Goal: Check status: Check status

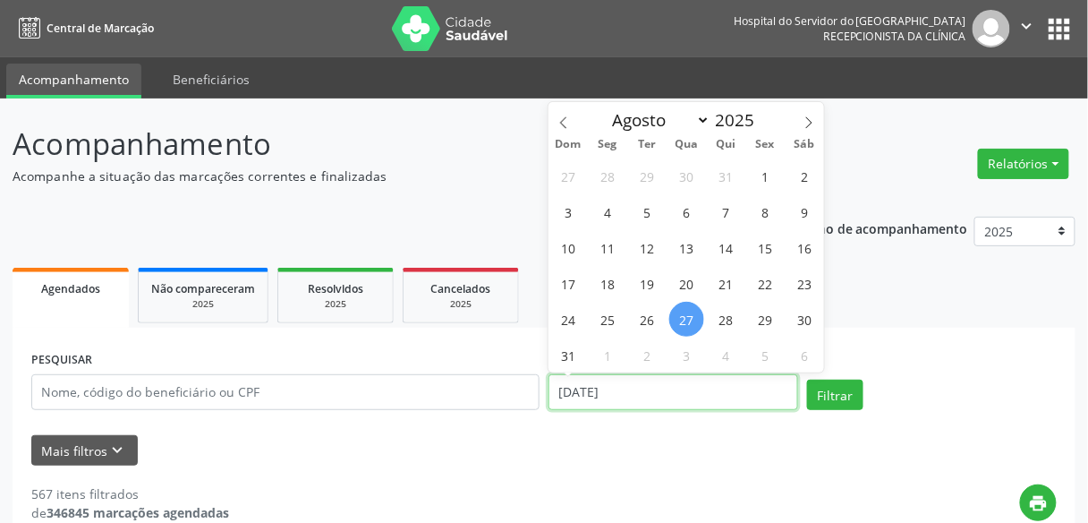
click at [606, 386] on input "[DATE]" at bounding box center [674, 392] width 250 height 36
click at [689, 326] on span "27" at bounding box center [686, 319] width 35 height 35
type input "[DATE]"
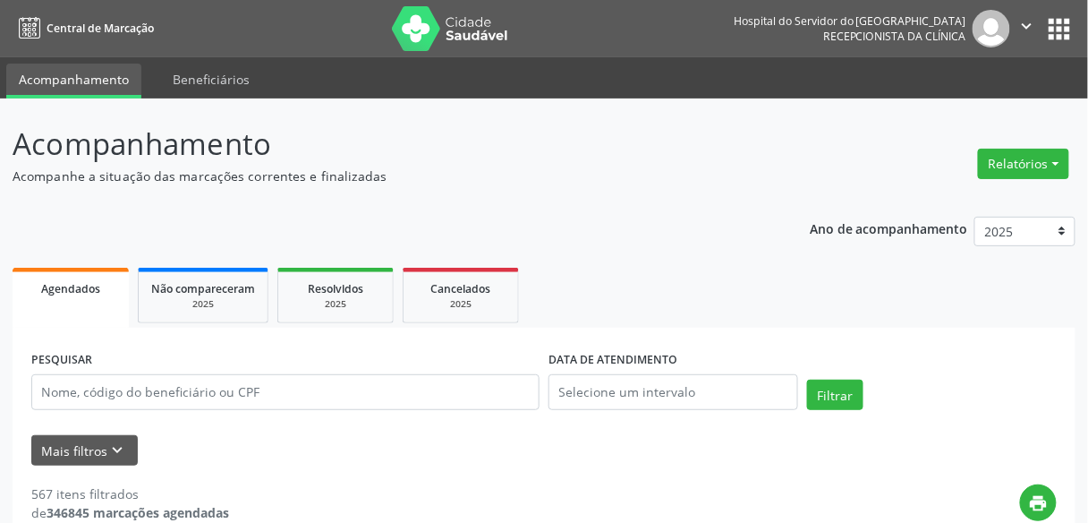
click at [918, 297] on ul "Agendados Não compareceram 2025 Resolvidos 2025 Cancelados 2025" at bounding box center [544, 295] width 1063 height 64
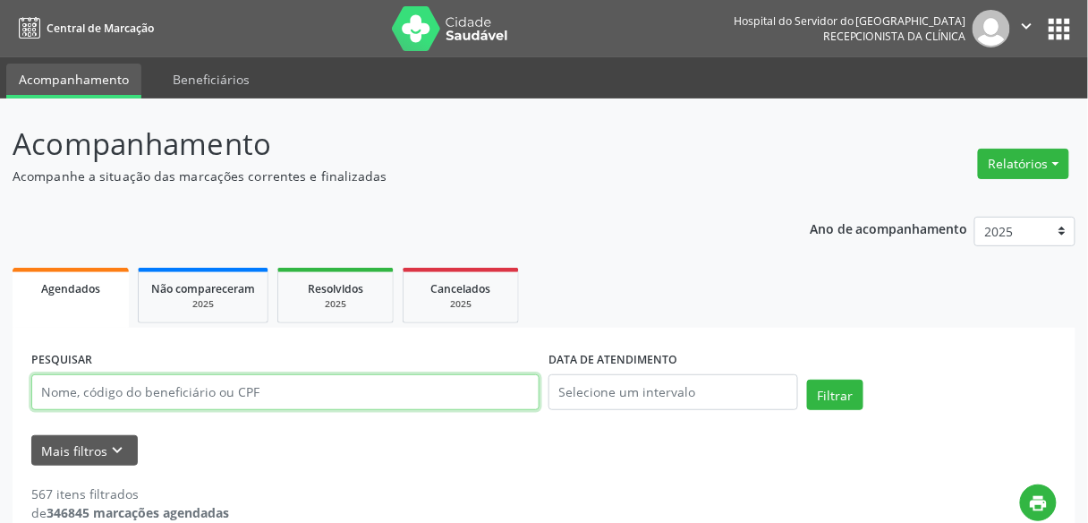
click at [273, 383] on input "text" at bounding box center [285, 392] width 508 height 36
paste input "[PERSON_NAME]"
type input "[PERSON_NAME]"
click at [807, 379] on button "Filtrar" at bounding box center [835, 394] width 56 height 30
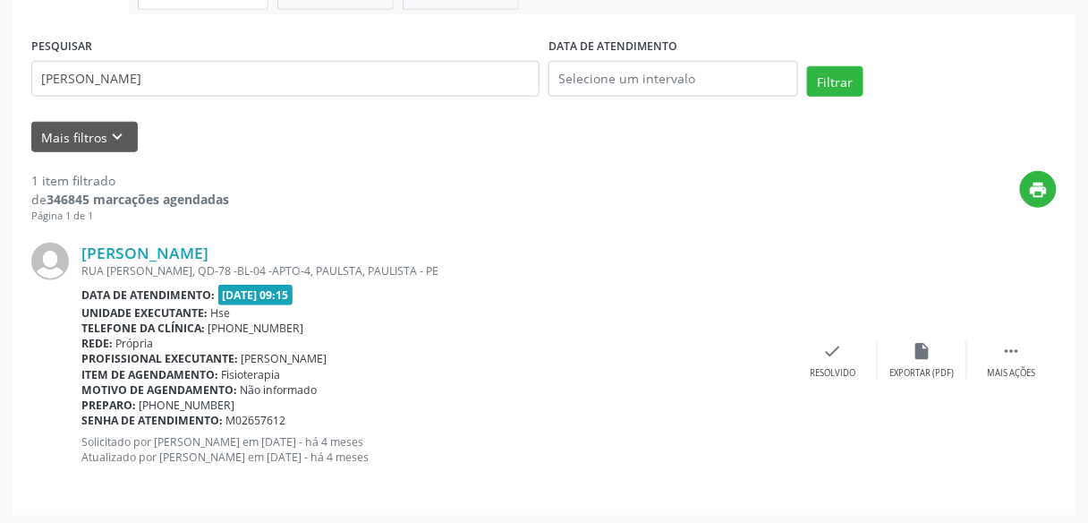
scroll to position [318, 0]
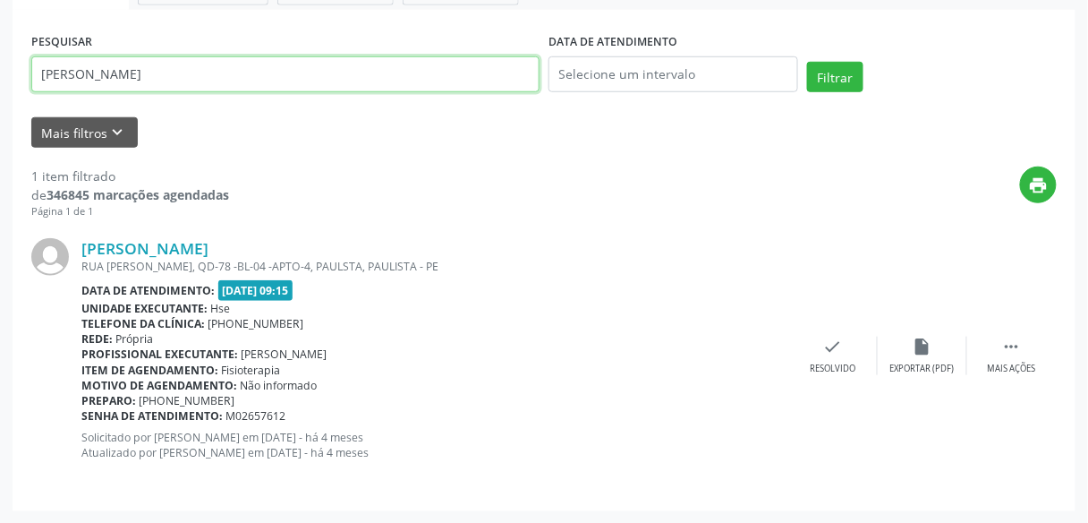
click at [235, 61] on input "[PERSON_NAME]" at bounding box center [285, 74] width 508 height 36
click at [229, 55] on div "PESQUISAR [PERSON_NAME]" at bounding box center [285, 67] width 517 height 76
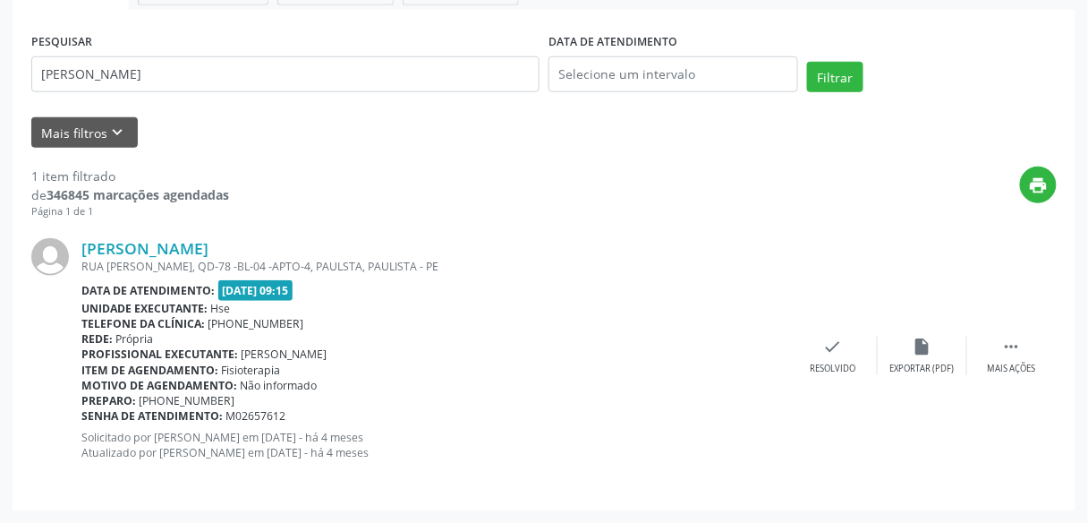
drag, startPoint x: 229, startPoint y: 55, endPoint x: 232, endPoint y: 69, distance: 14.6
click at [232, 69] on div "PESQUISAR [PERSON_NAME]" at bounding box center [285, 67] width 517 height 76
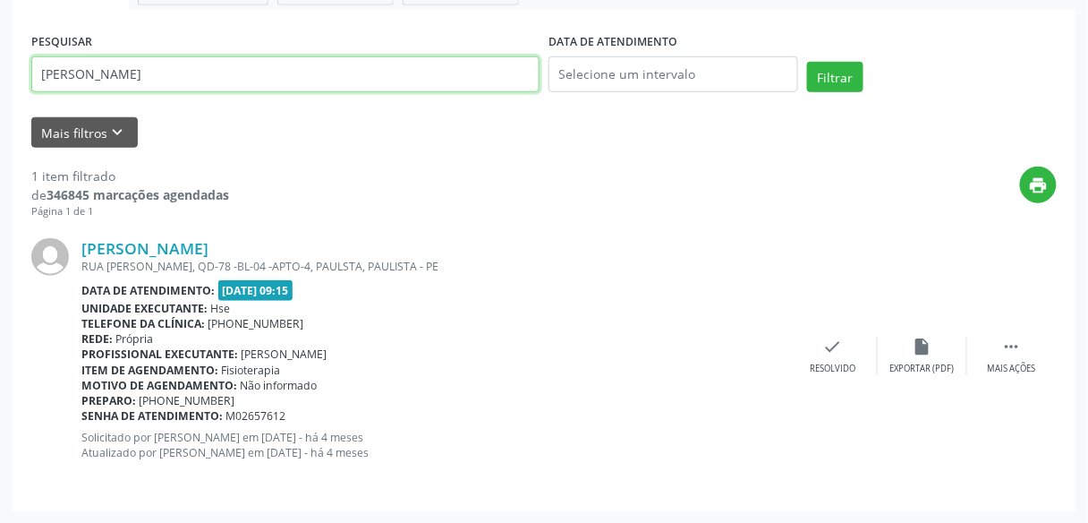
drag, startPoint x: 232, startPoint y: 69, endPoint x: 212, endPoint y: 72, distance: 20.0
click at [212, 72] on input "[PERSON_NAME]" at bounding box center [285, 74] width 508 height 36
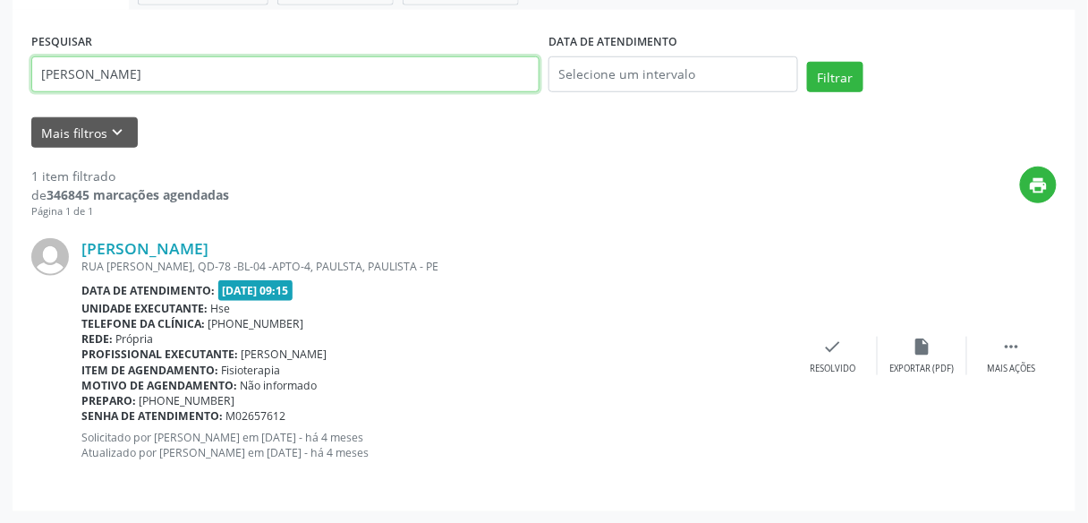
click at [212, 72] on input "[PERSON_NAME]" at bounding box center [285, 74] width 508 height 36
click at [807, 62] on button "Filtrar" at bounding box center [835, 77] width 56 height 30
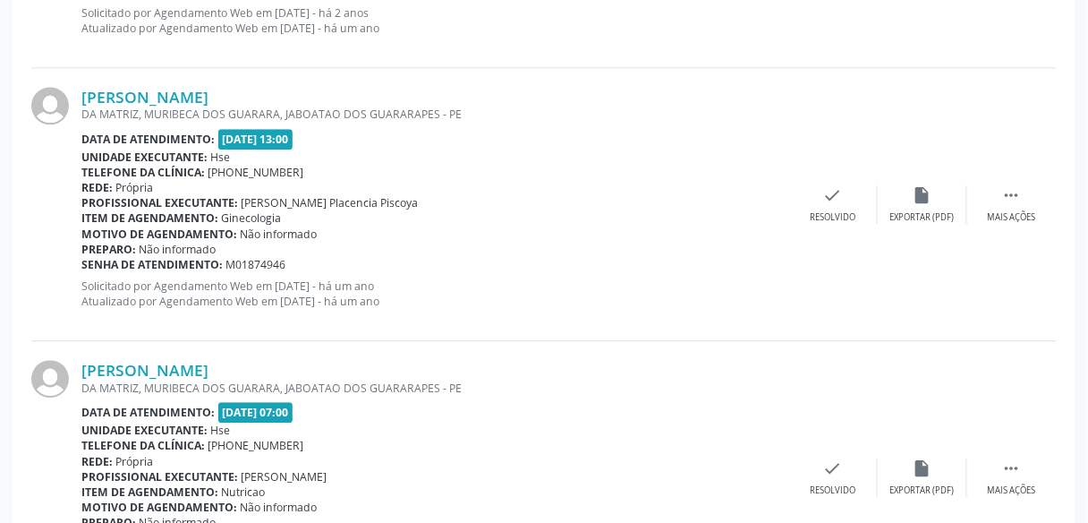
scroll to position [1136, 0]
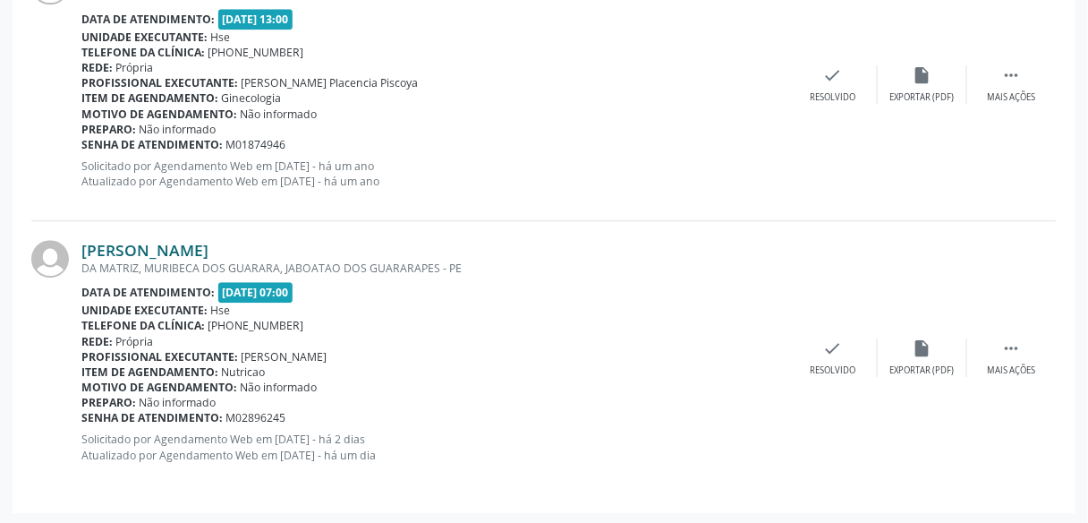
click at [209, 245] on link "[PERSON_NAME]" at bounding box center [144, 250] width 127 height 20
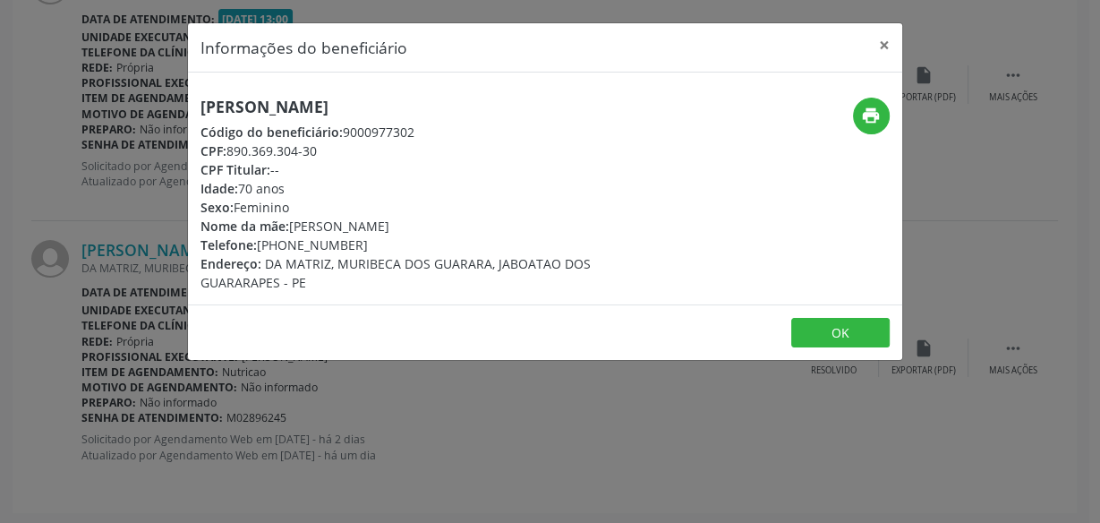
click at [149, 288] on div "Informações do beneficiário × [PERSON_NAME] Código do beneficiário: 9000977302 …" at bounding box center [550, 261] width 1100 height 523
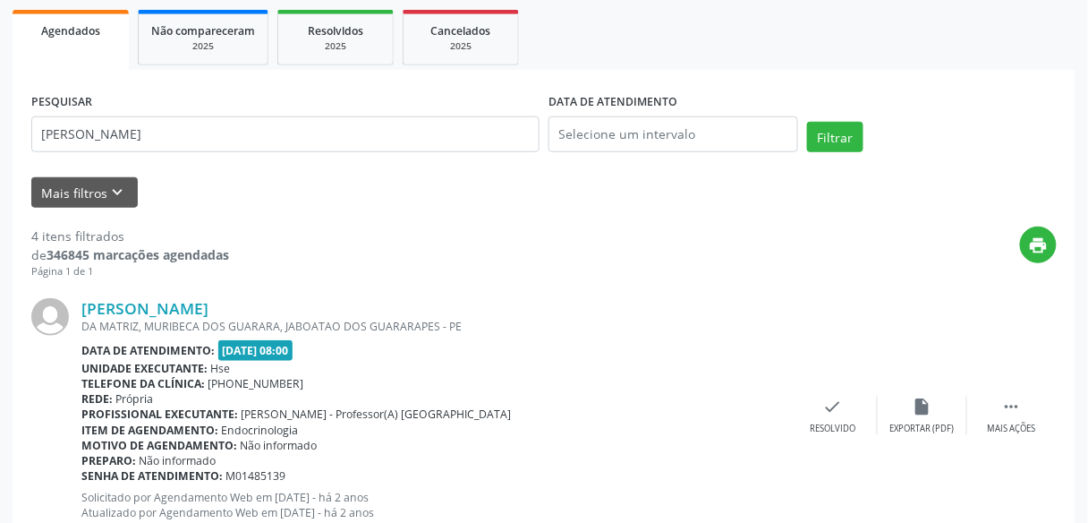
scroll to position [0, 0]
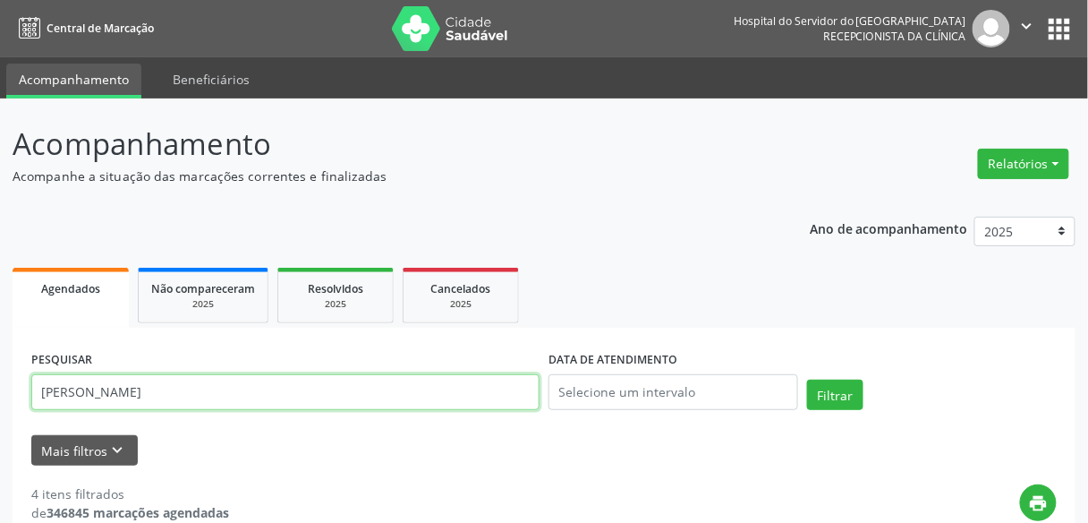
click at [238, 394] on input "[PERSON_NAME]" at bounding box center [285, 392] width 508 height 36
paste input "ia de fatima"
click at [238, 394] on input "[PERSON_NAME]" at bounding box center [285, 392] width 508 height 36
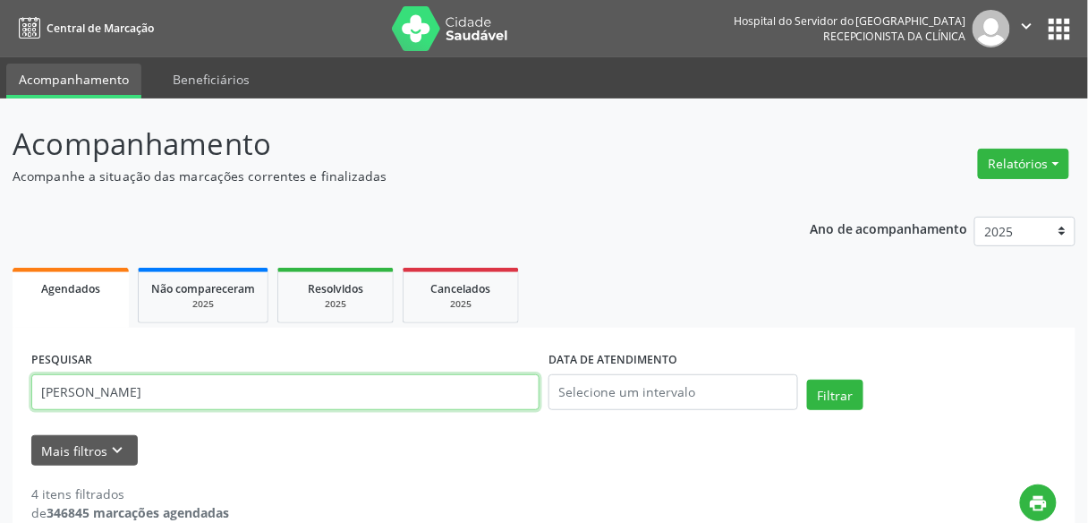
click at [807, 379] on button "Filtrar" at bounding box center [835, 394] width 56 height 30
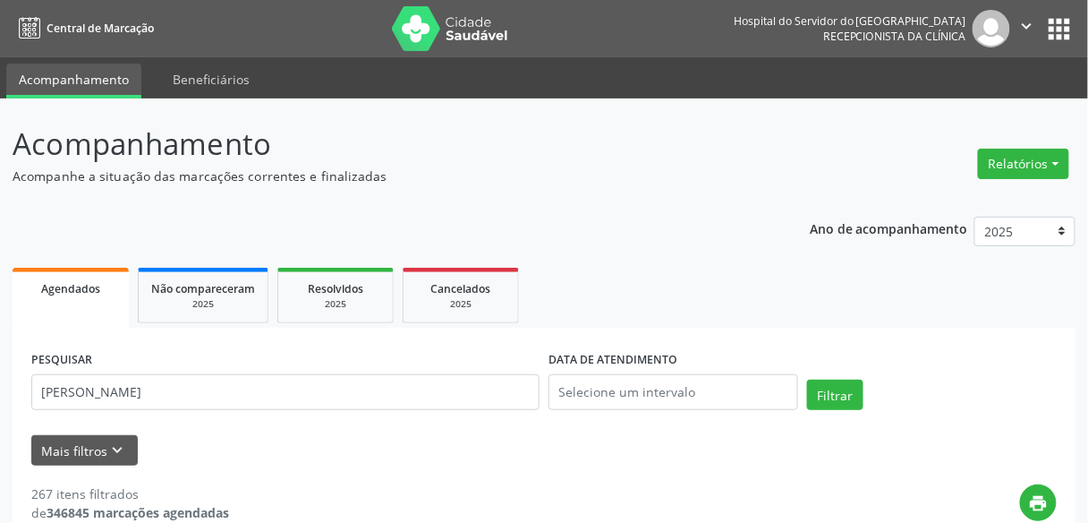
scroll to position [24, 0]
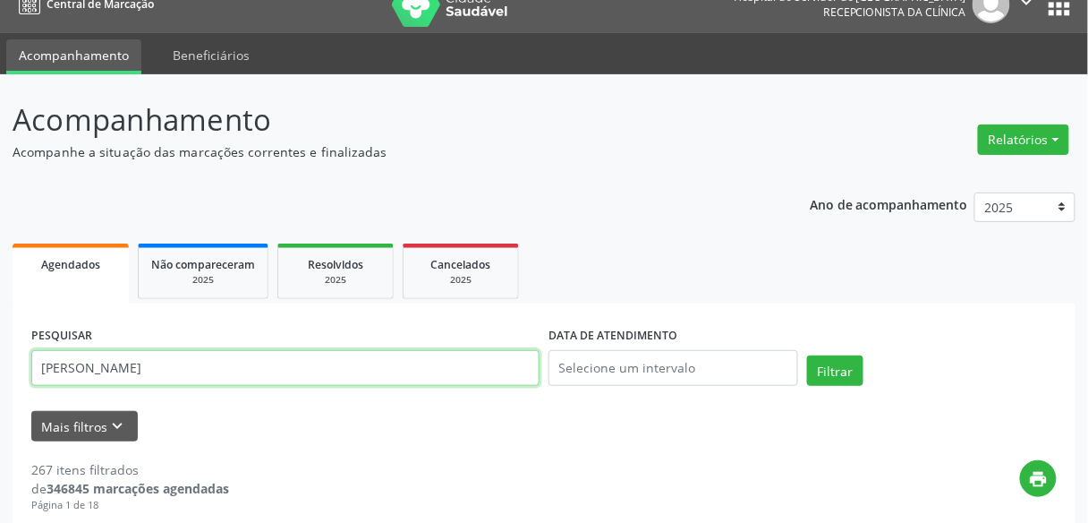
click at [277, 371] on input "[PERSON_NAME]" at bounding box center [285, 368] width 508 height 36
type input "24665894434"
click at [807, 355] on button "Filtrar" at bounding box center [835, 370] width 56 height 30
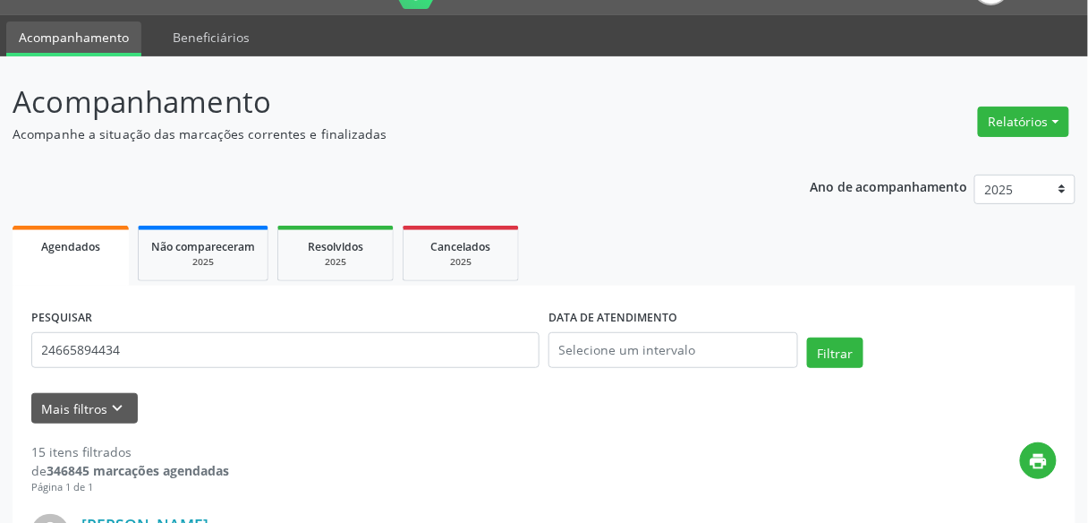
scroll to position [18, 0]
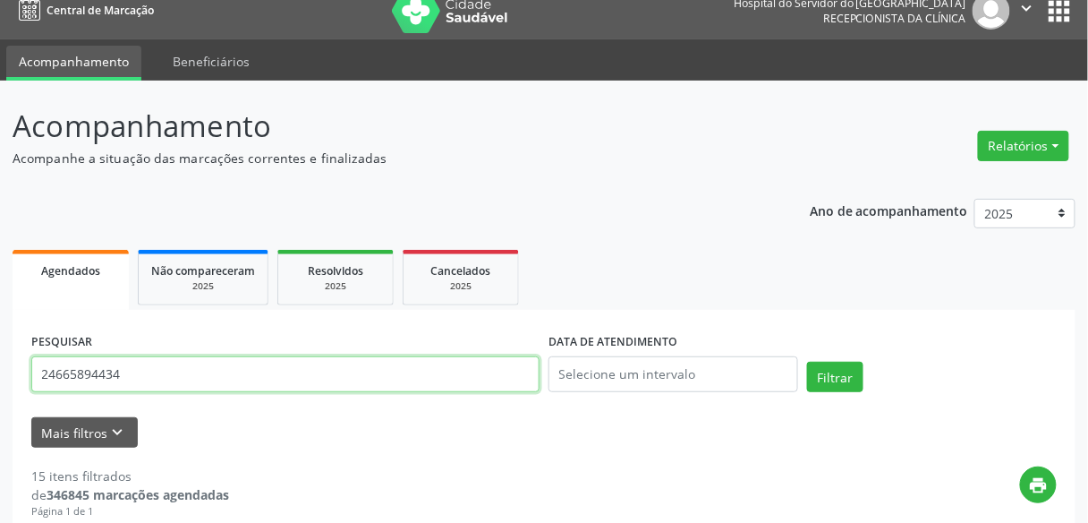
click at [240, 368] on input "24665894434" at bounding box center [285, 374] width 508 height 36
type input "[PERSON_NAME]"
click at [807, 362] on button "Filtrar" at bounding box center [835, 377] width 56 height 30
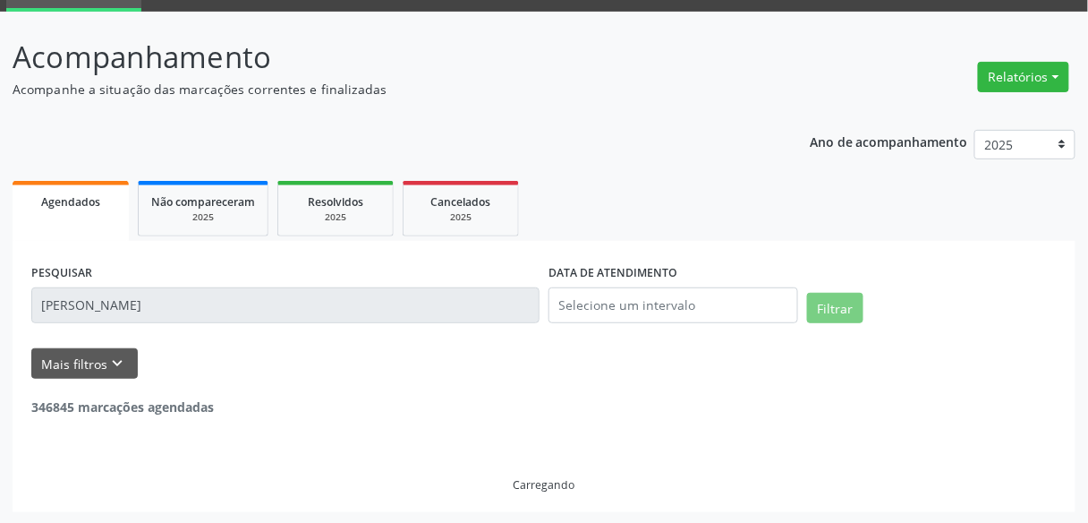
scroll to position [25, 0]
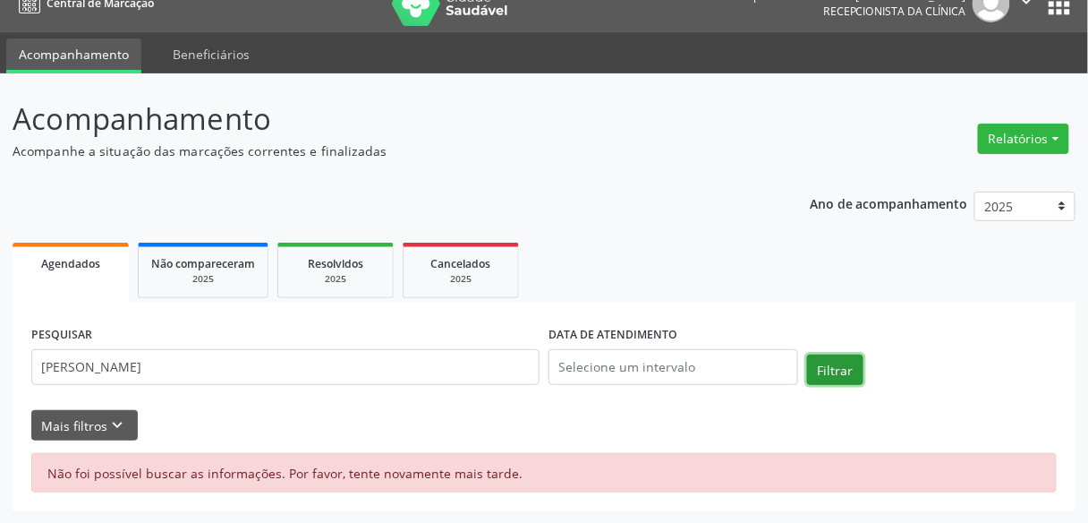
click at [829, 371] on button "Filtrar" at bounding box center [835, 369] width 56 height 30
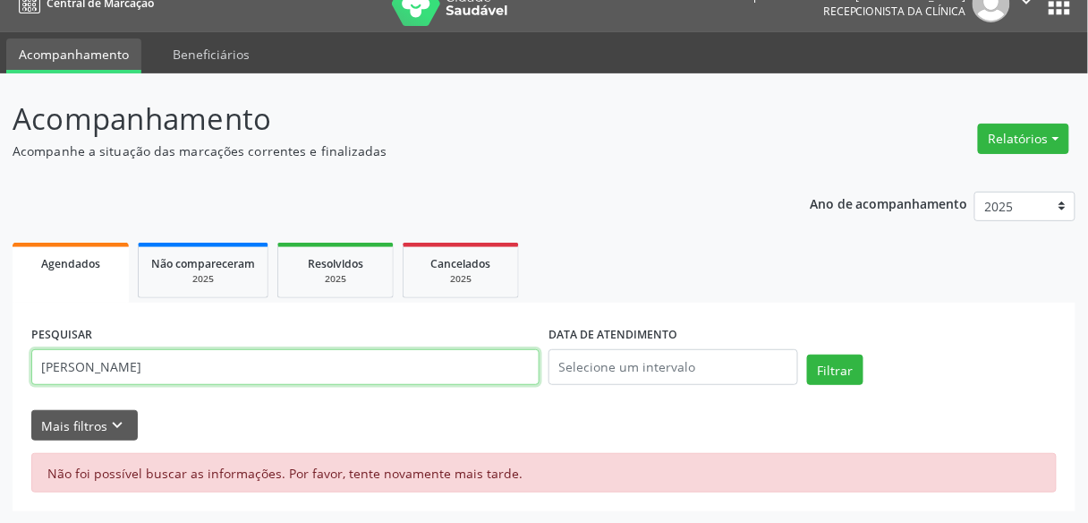
click at [100, 372] on input "[PERSON_NAME]" at bounding box center [285, 367] width 508 height 36
